Goal: Task Accomplishment & Management: Manage account settings

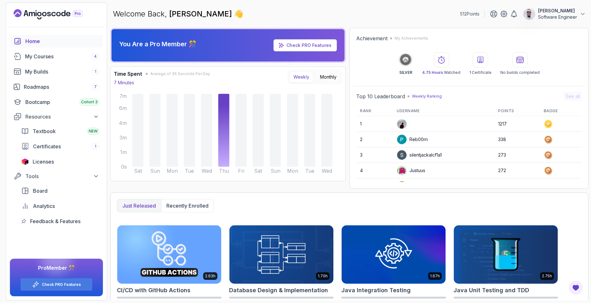
click at [401, 122] on img at bounding box center [402, 124] width 10 height 10
click at [226, 122] on icon at bounding box center [223, 130] width 11 height 73
click at [408, 62] on icon at bounding box center [406, 60] width 6 height 6
click at [548, 20] on p "Software Engineer" at bounding box center [557, 17] width 39 height 6
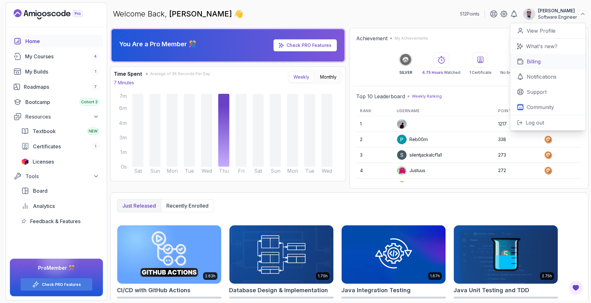
click at [546, 59] on link "Billing" at bounding box center [547, 61] width 75 height 15
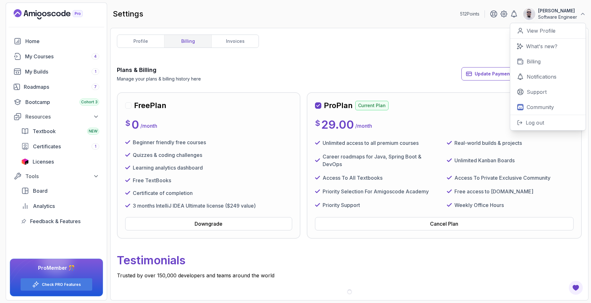
click at [418, 71] on div "Plans & Billing Manage your plans & billing history here Update Payment Details…" at bounding box center [349, 74] width 465 height 16
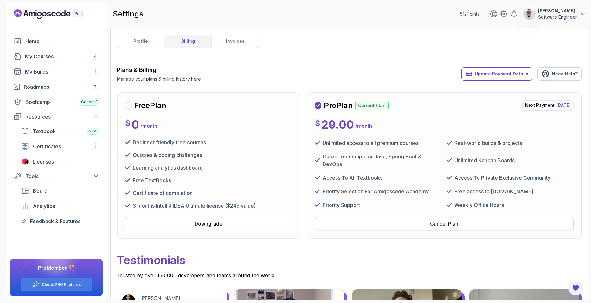
click at [400, 225] on button "Cancel Plan" at bounding box center [444, 223] width 259 height 13
